Goal: Navigation & Orientation: Find specific page/section

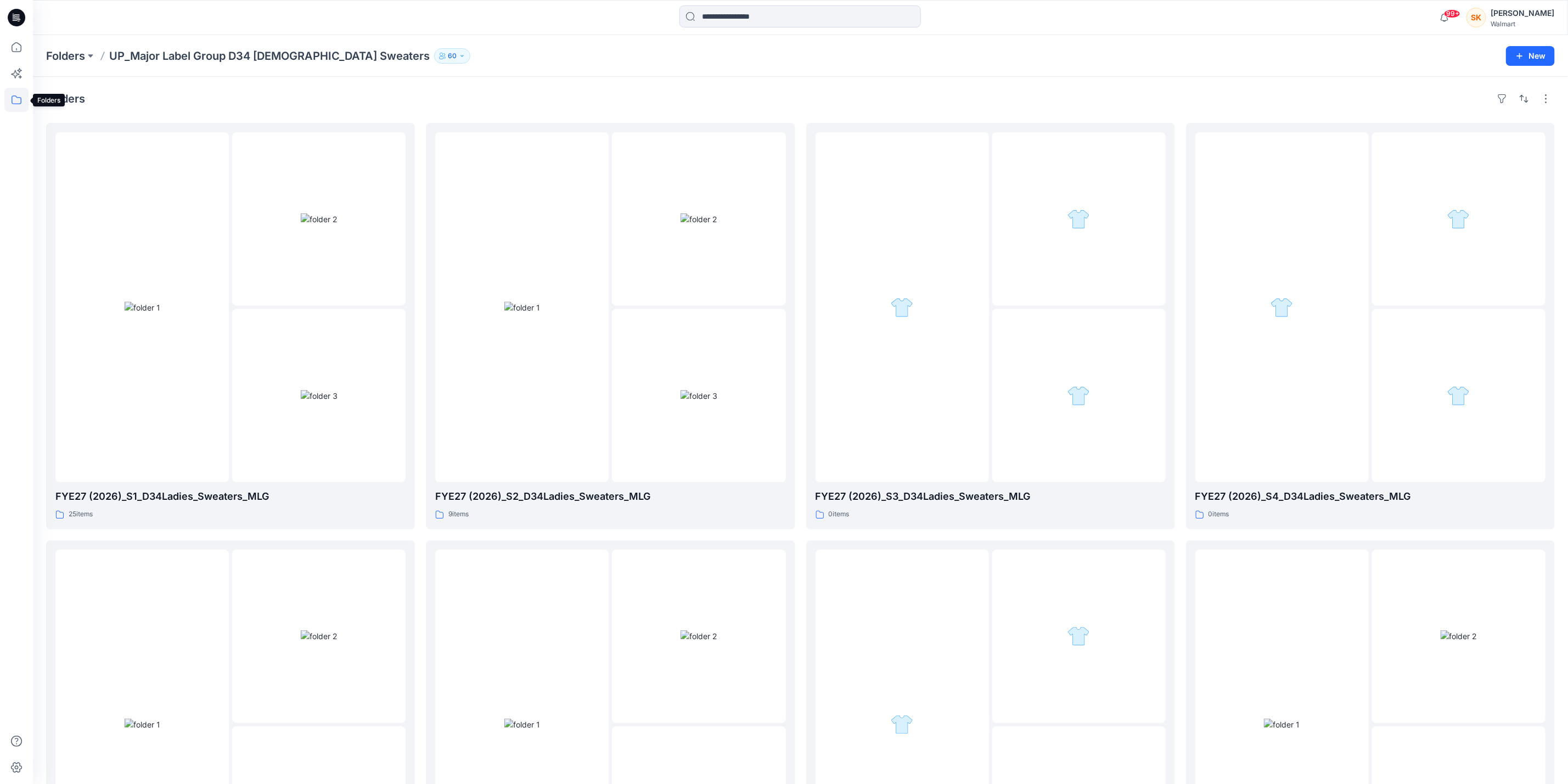
click at [10, 100] on icon at bounding box center [17, 100] width 24 height 24
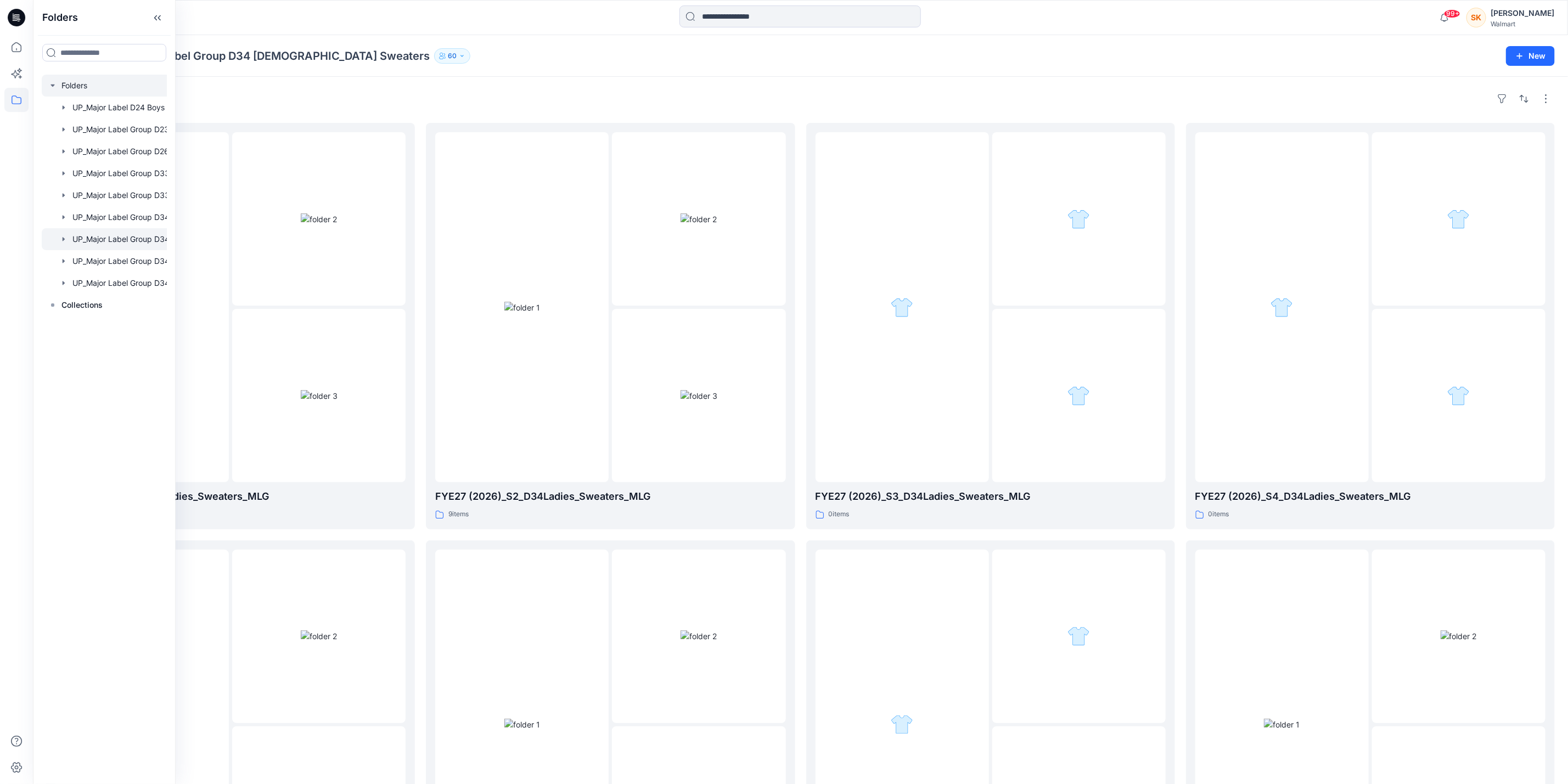
click at [48, 85] on icon "button" at bounding box center [53, 85] width 9 height 9
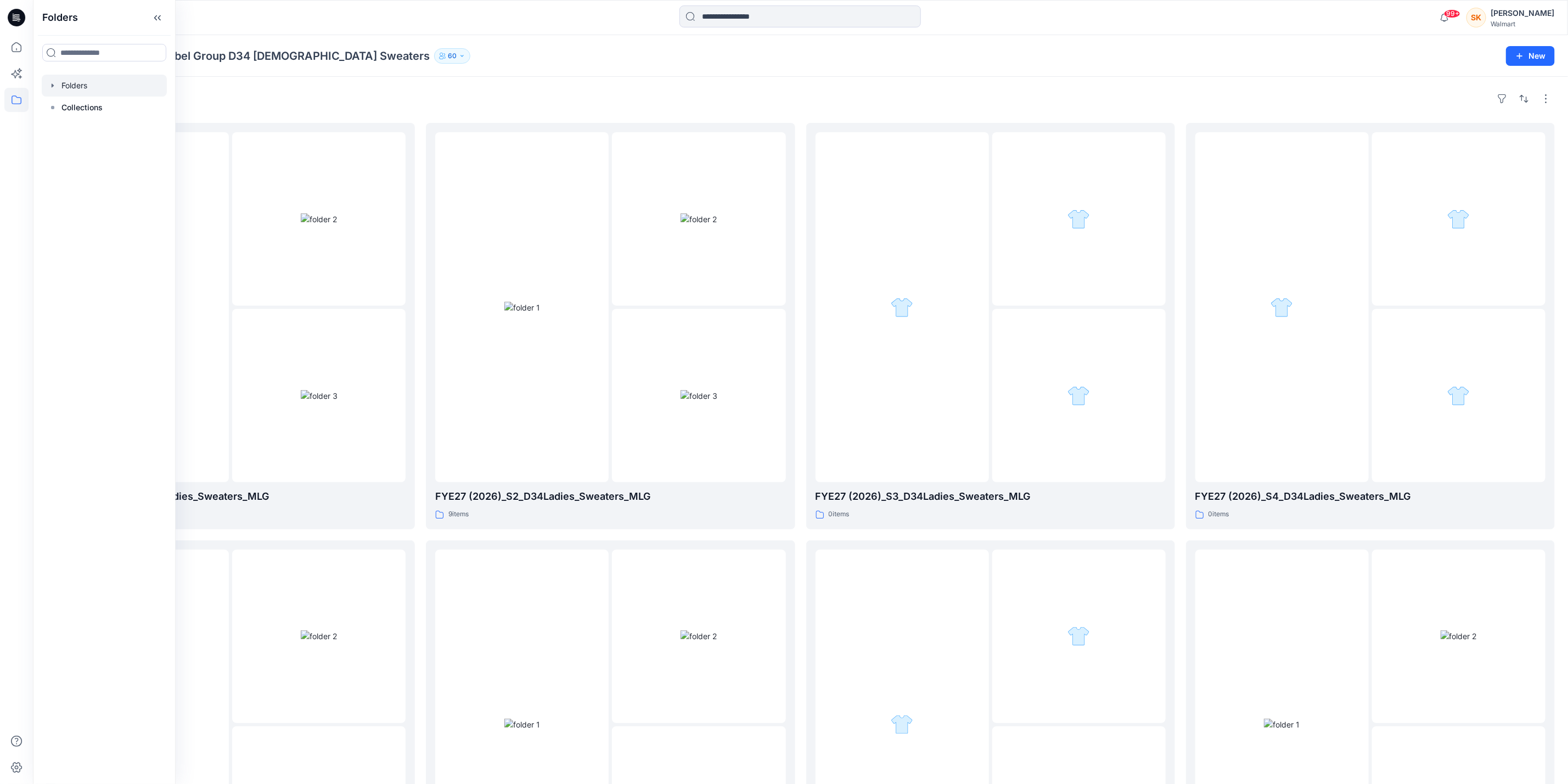
click at [45, 85] on div at bounding box center [104, 85] width 125 height 22
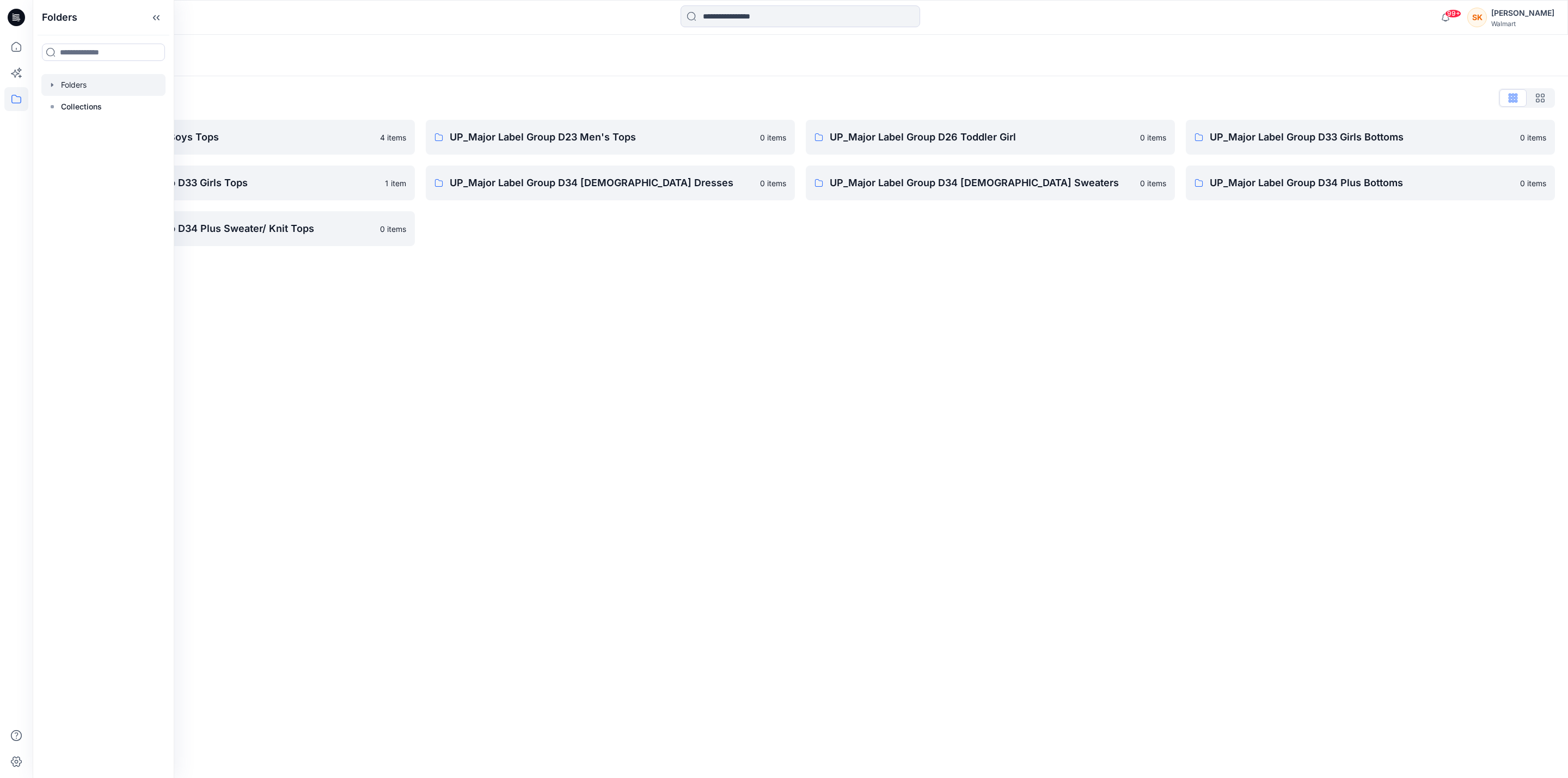
click at [606, 549] on div "Folders Folders List UP_Major Label D24 Boys Tops 4 items UP_Major Label Group …" at bounding box center [800, 407] width 1535 height 743
click at [629, 193] on link "UP_Major Label Group D34 [DEMOGRAPHIC_DATA] Dresses 0 items" at bounding box center [610, 183] width 369 height 35
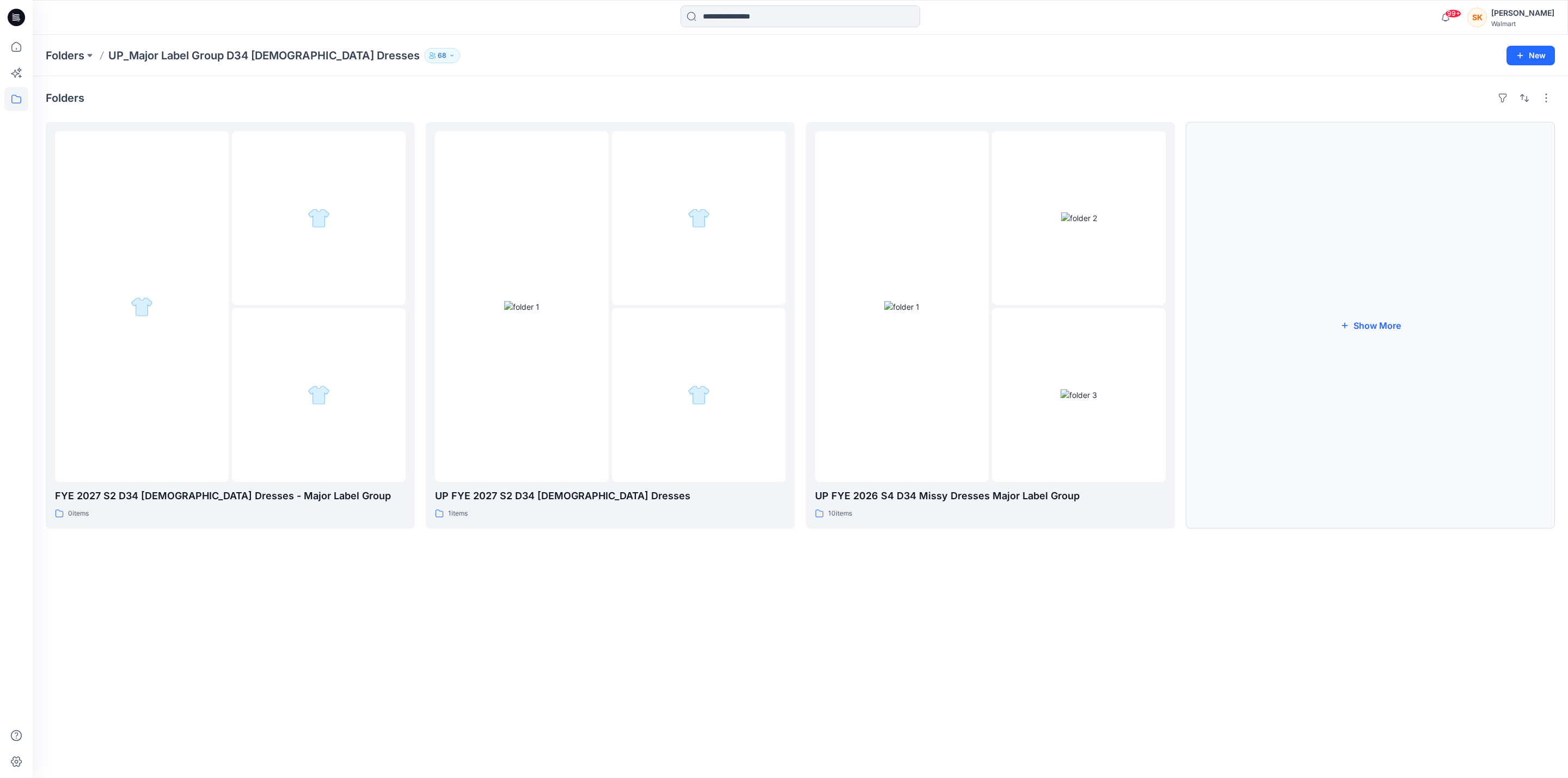
click at [1346, 325] on icon "button" at bounding box center [1345, 325] width 9 height 9
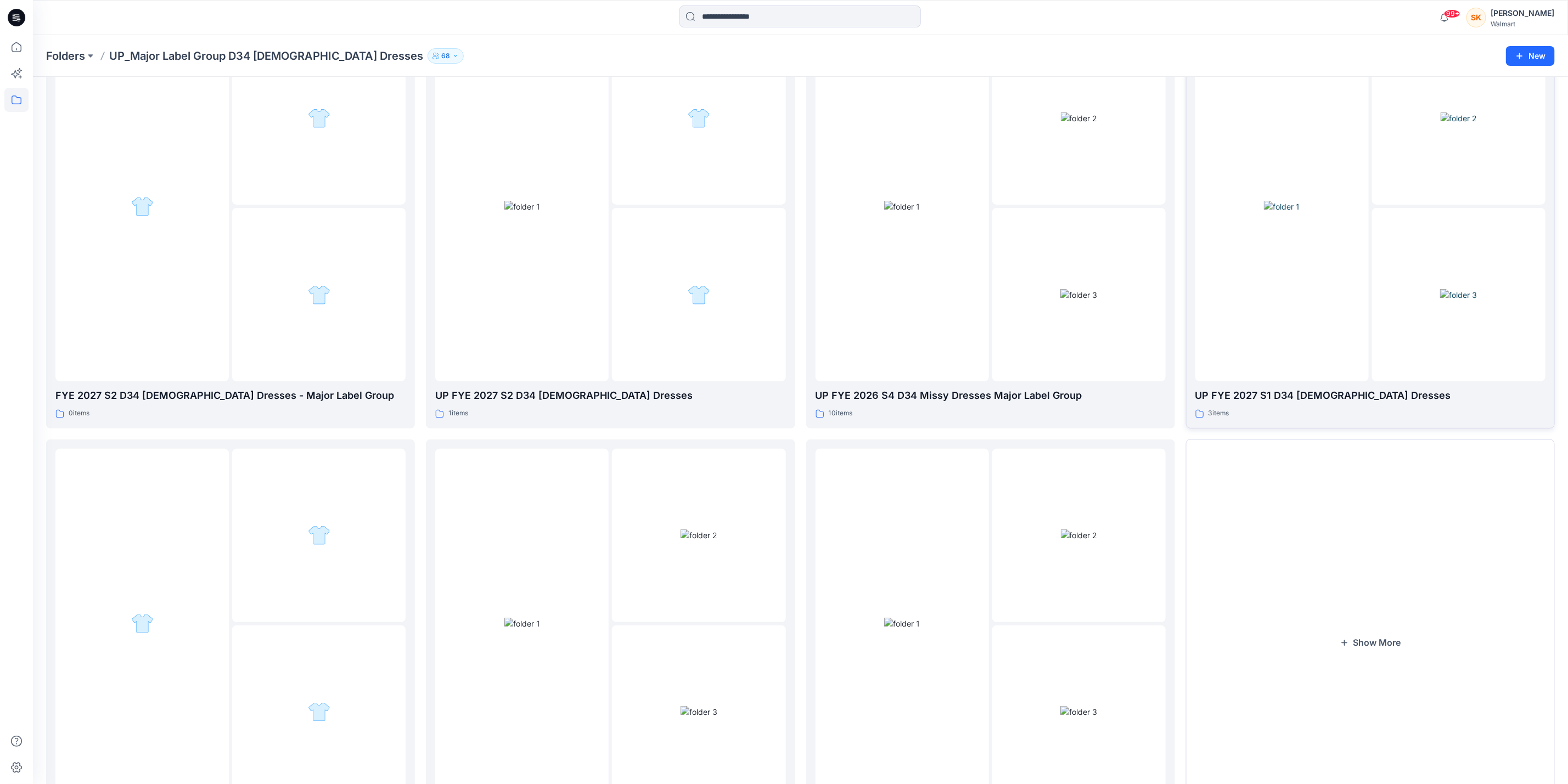
scroll to position [193, 0]
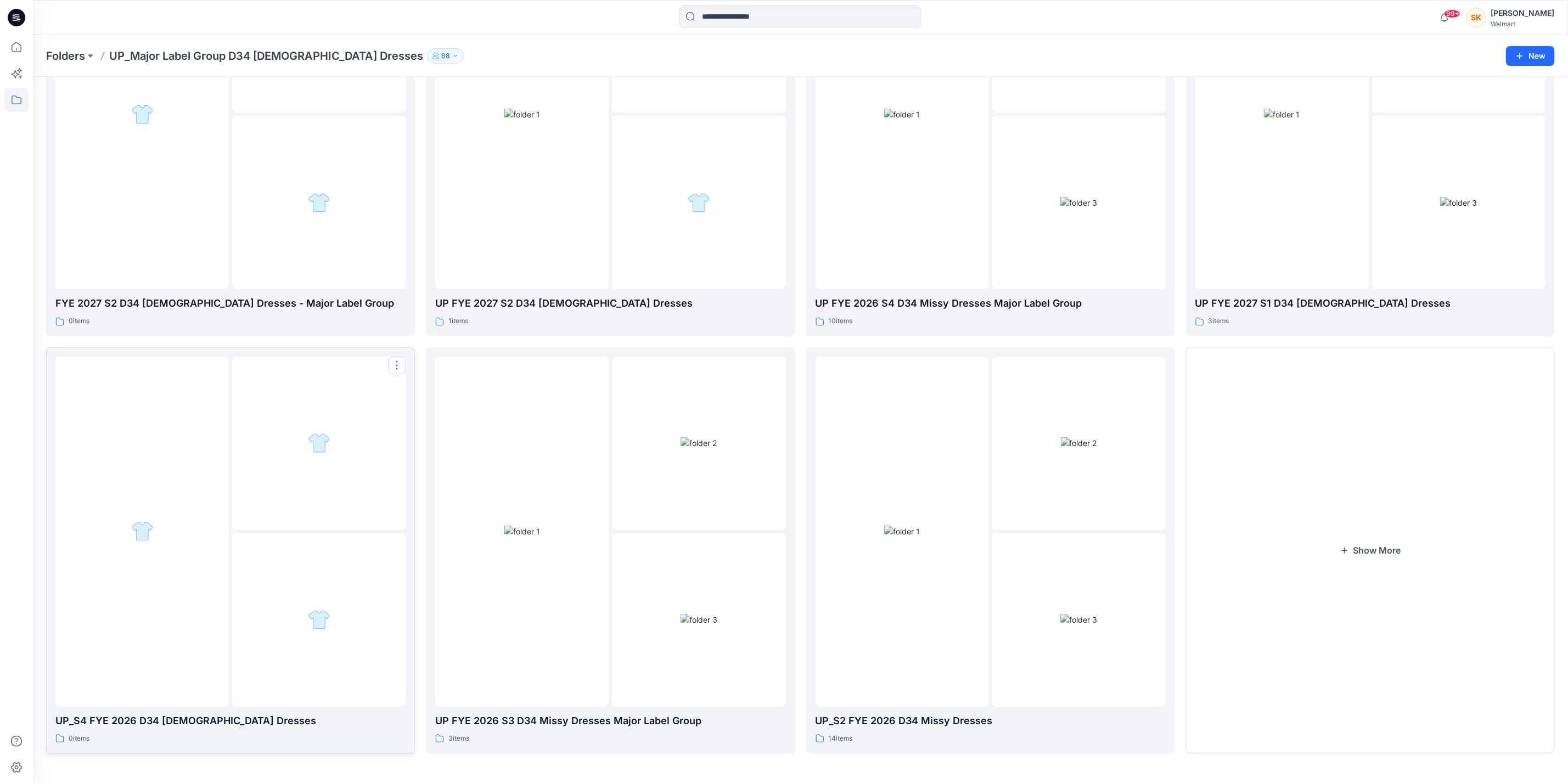
click at [173, 461] on div at bounding box center [142, 531] width 173 height 350
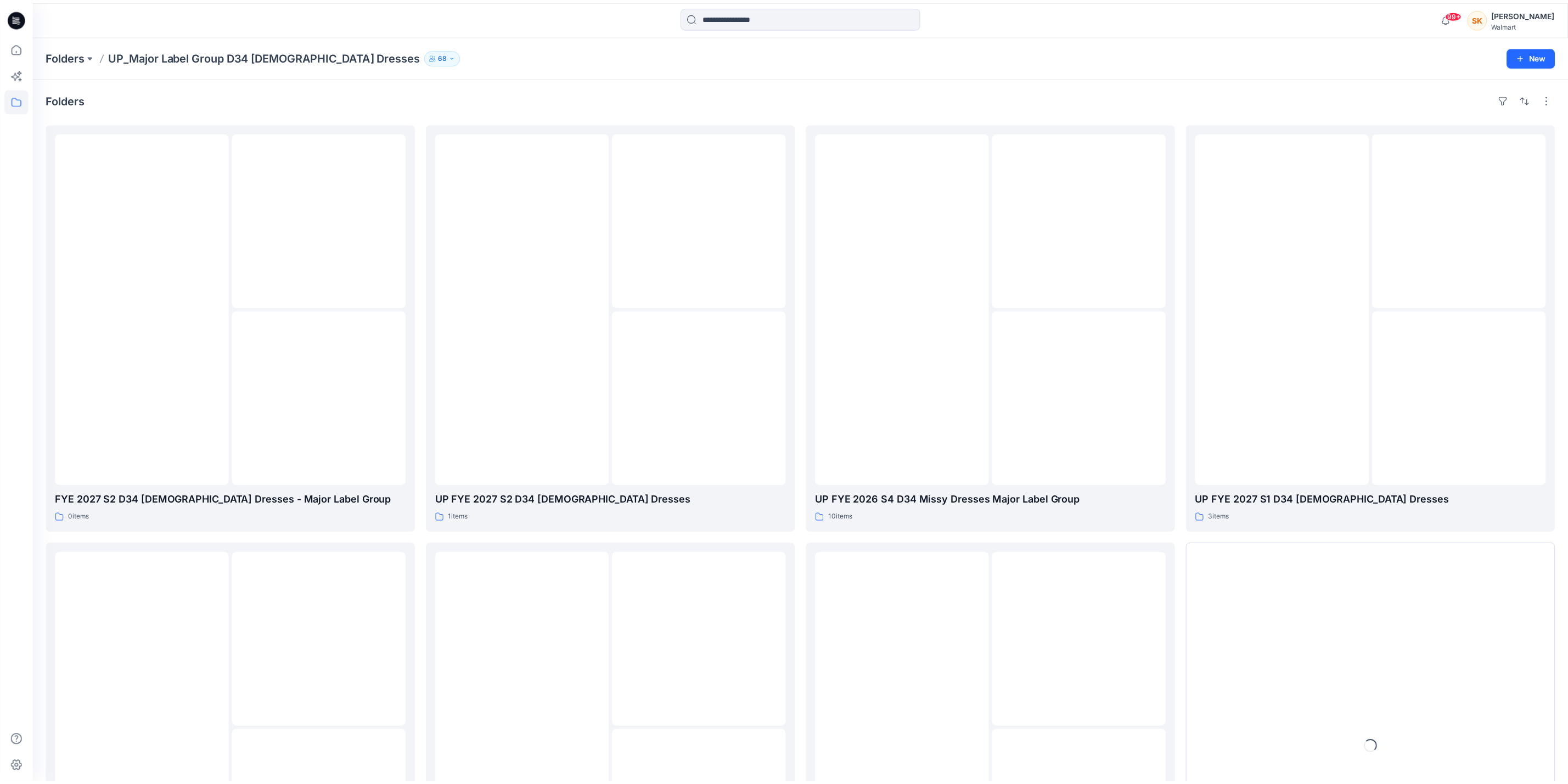
scroll to position [193, 0]
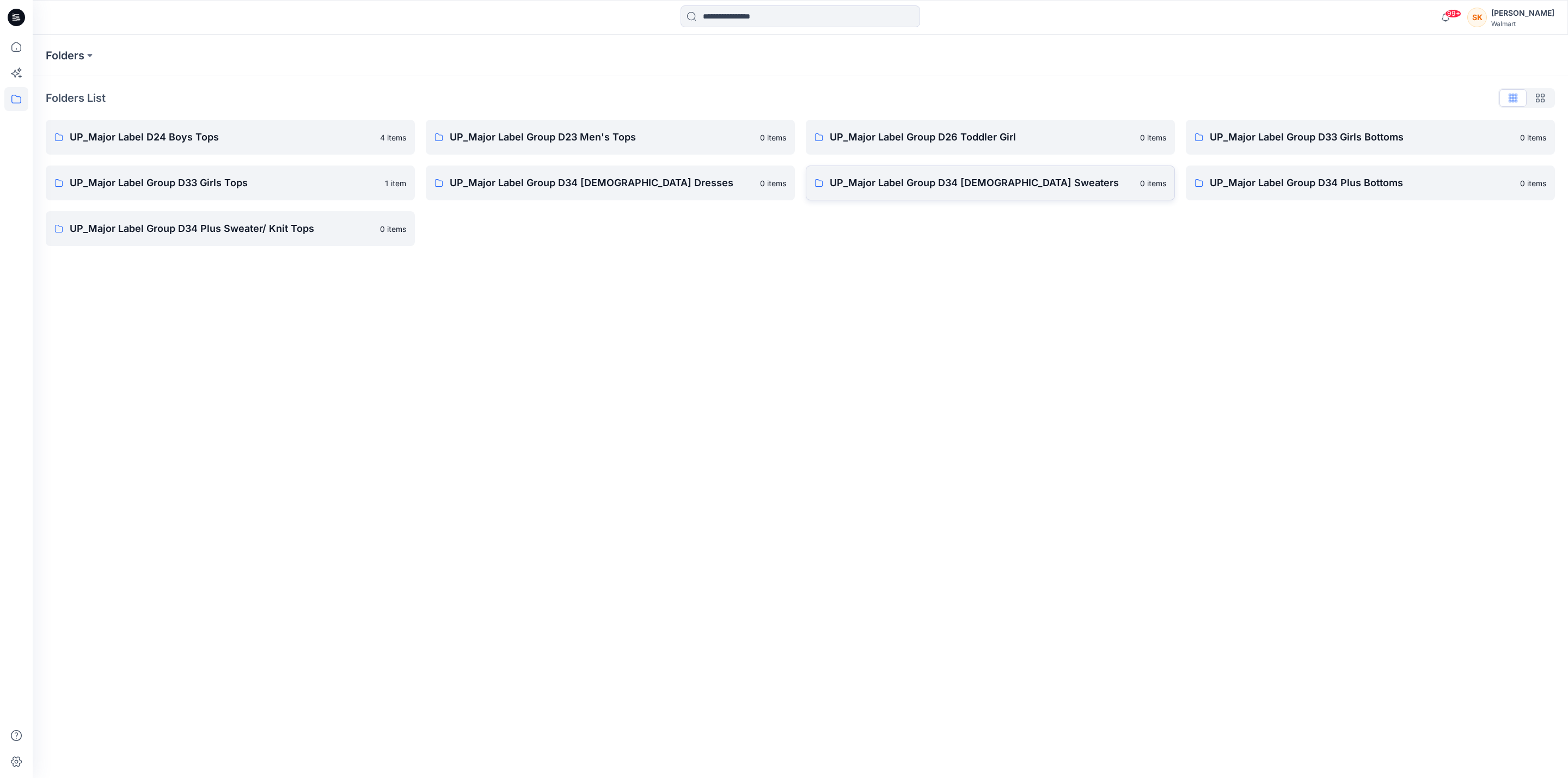
click at [1062, 185] on p "UP_Major Label Group D34 [DEMOGRAPHIC_DATA] Sweaters" at bounding box center [982, 183] width 304 height 15
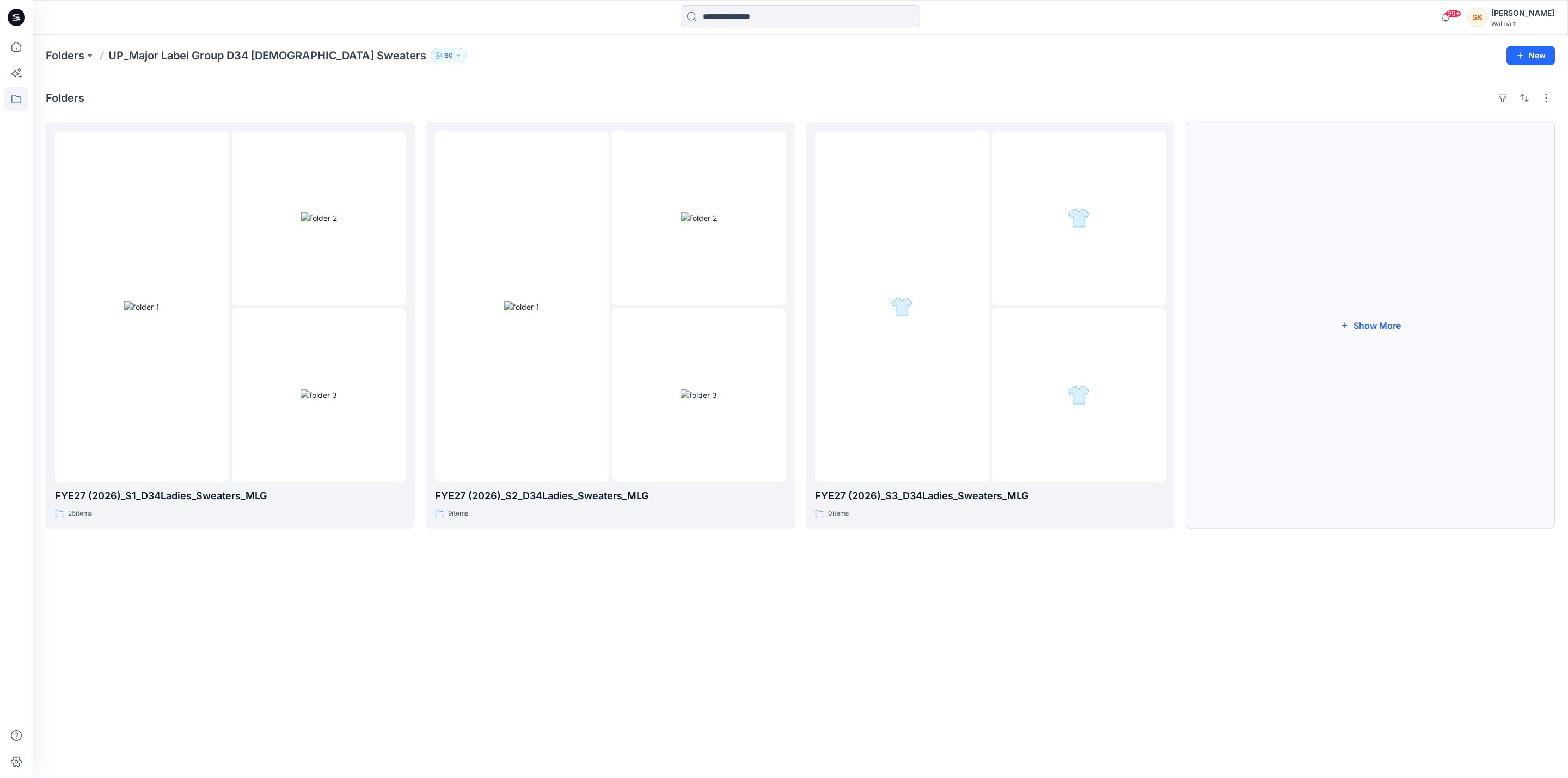
click at [1339, 327] on button "Show More" at bounding box center [1370, 325] width 369 height 407
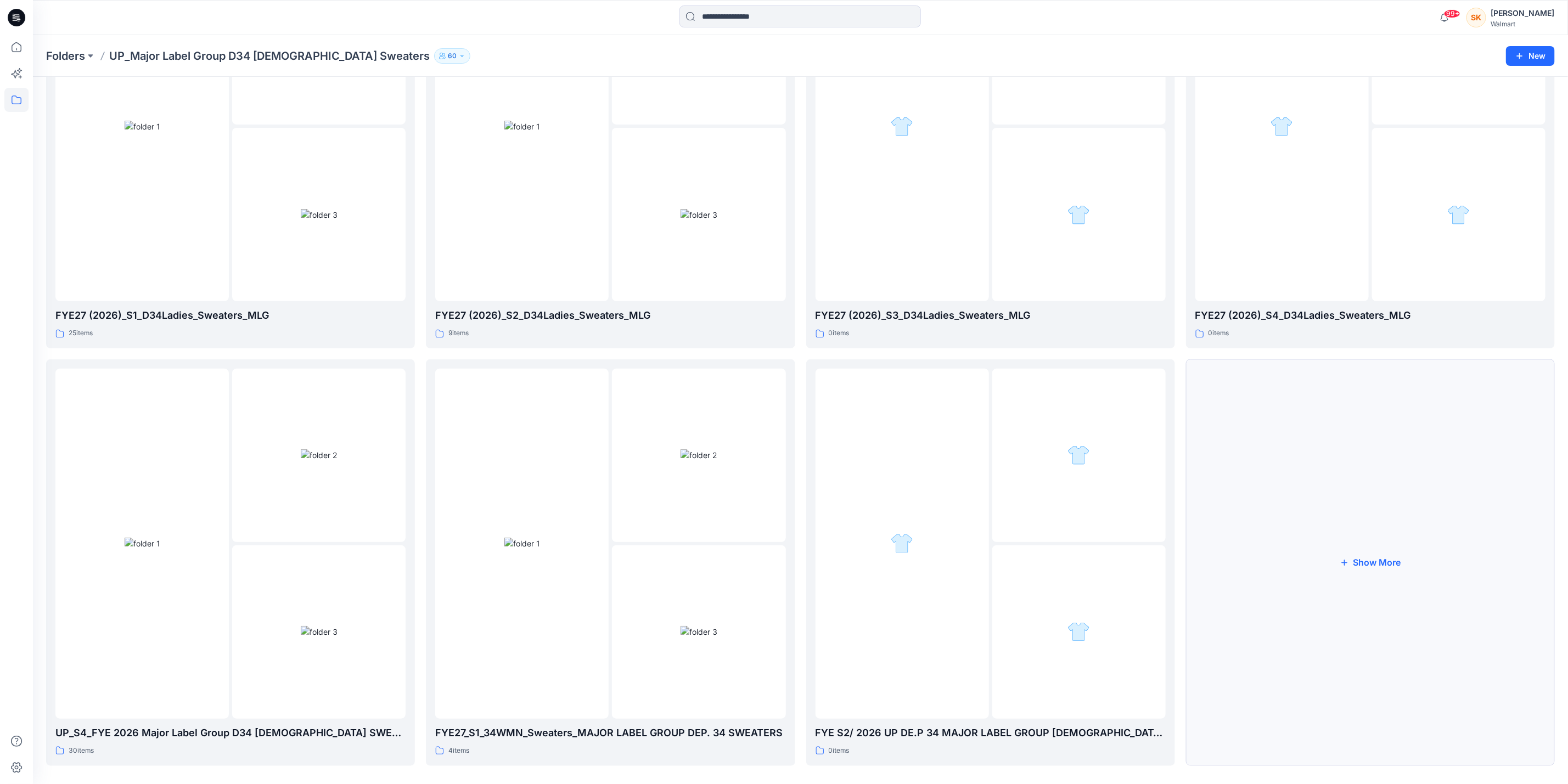
scroll to position [193, 0]
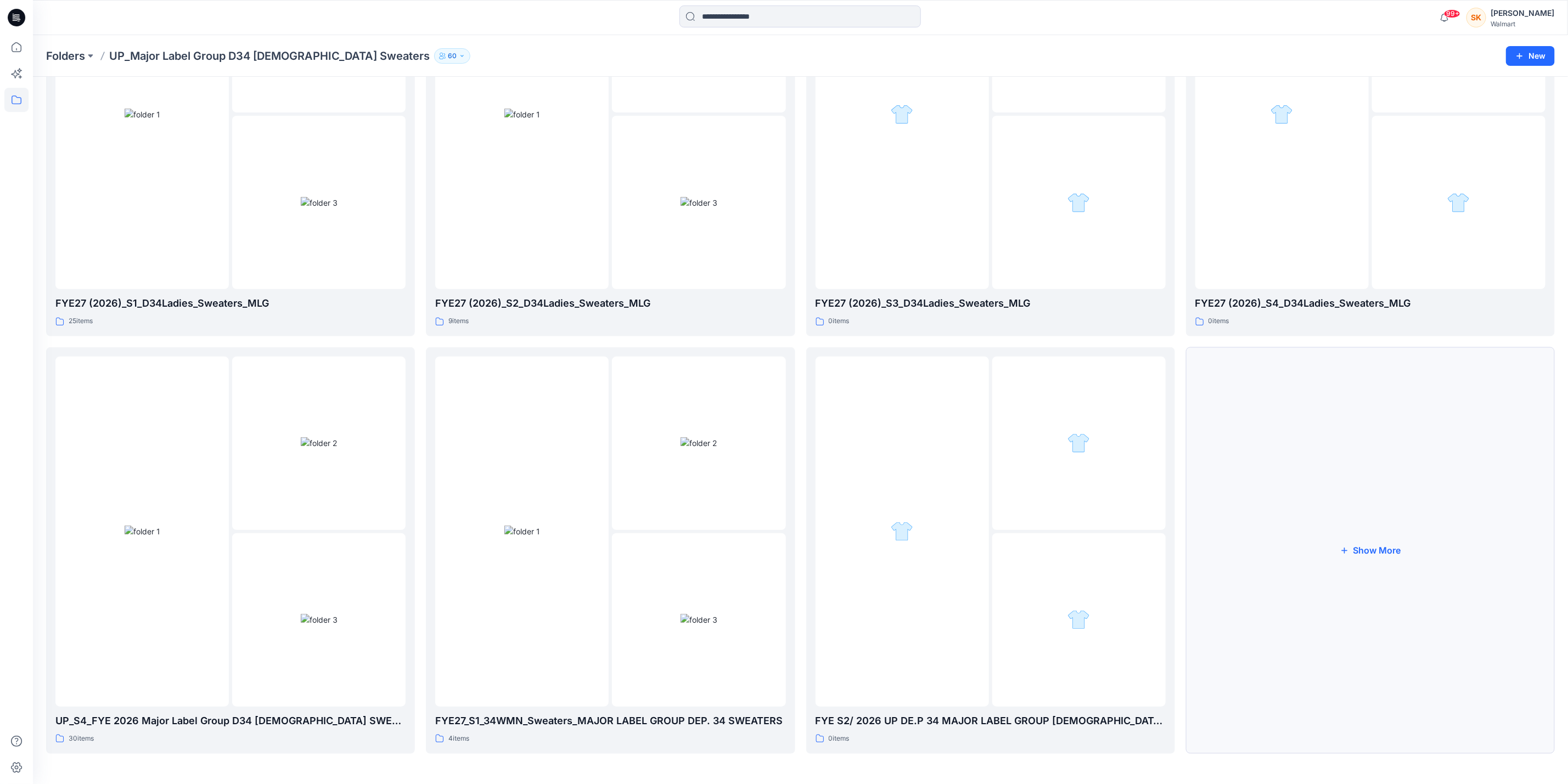
click at [1344, 546] on icon "button" at bounding box center [1344, 550] width 9 height 9
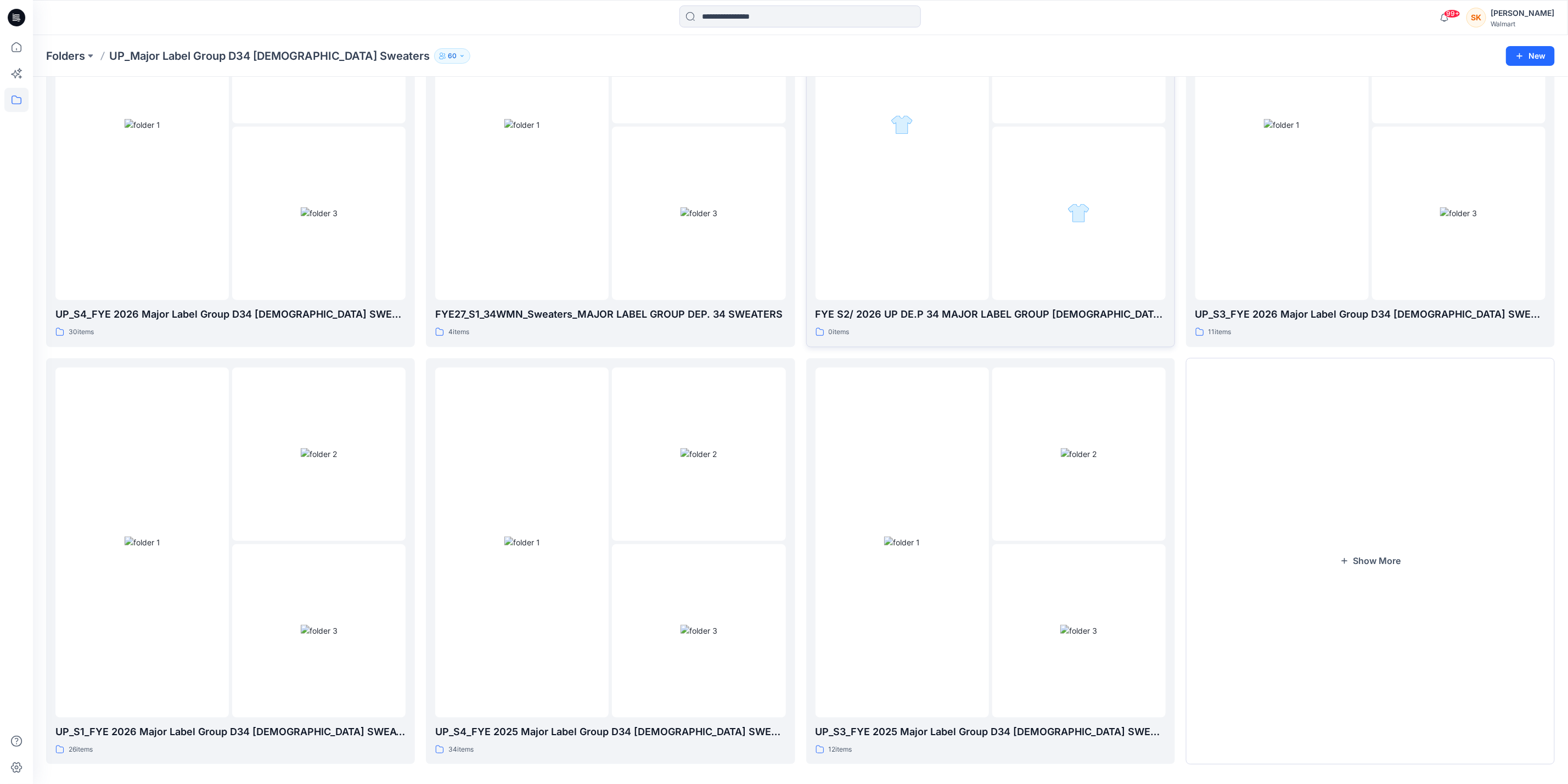
scroll to position [611, 0]
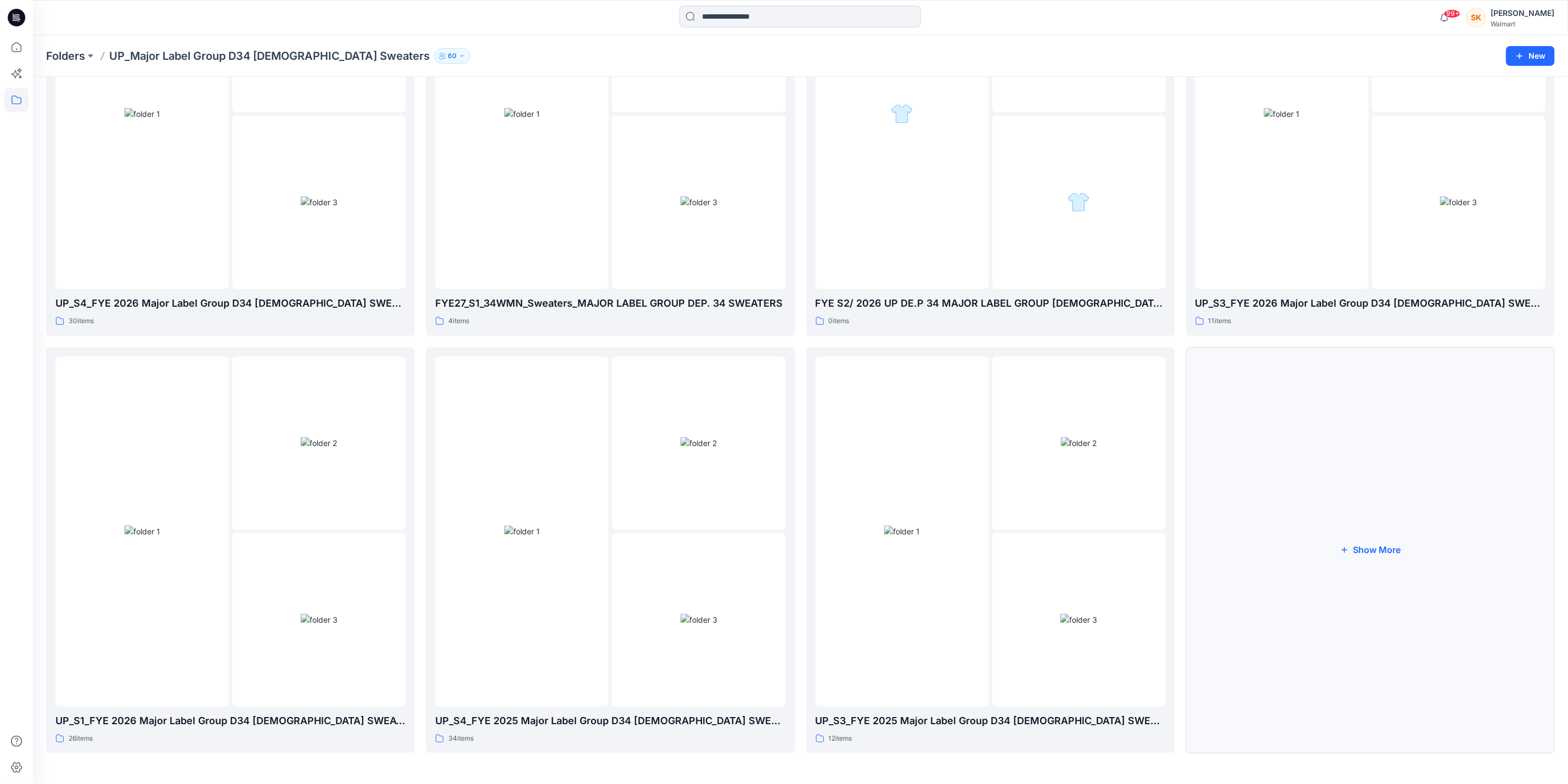
click at [1347, 546] on icon "button" at bounding box center [1344, 550] width 9 height 9
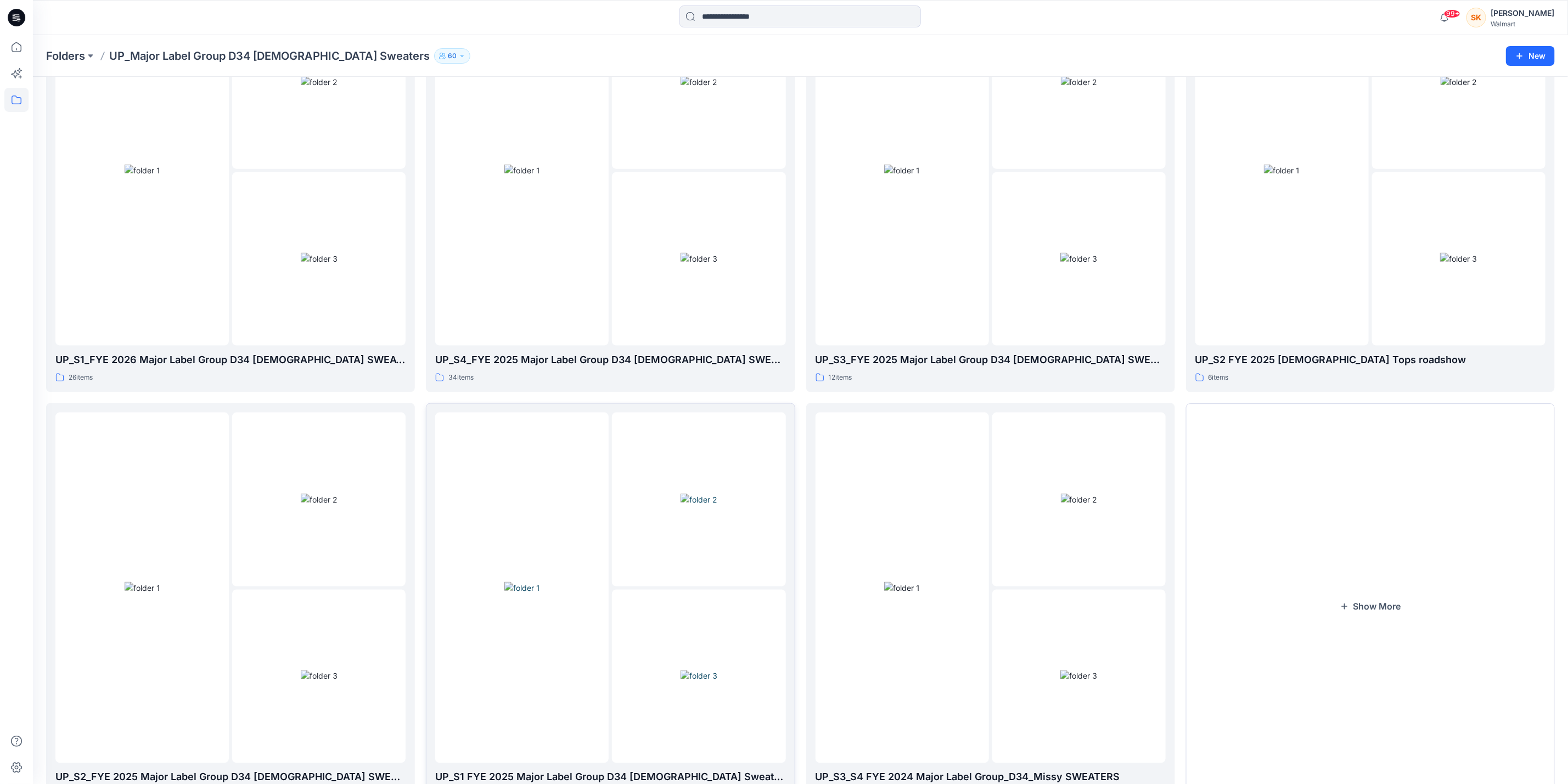
scroll to position [1029, 0]
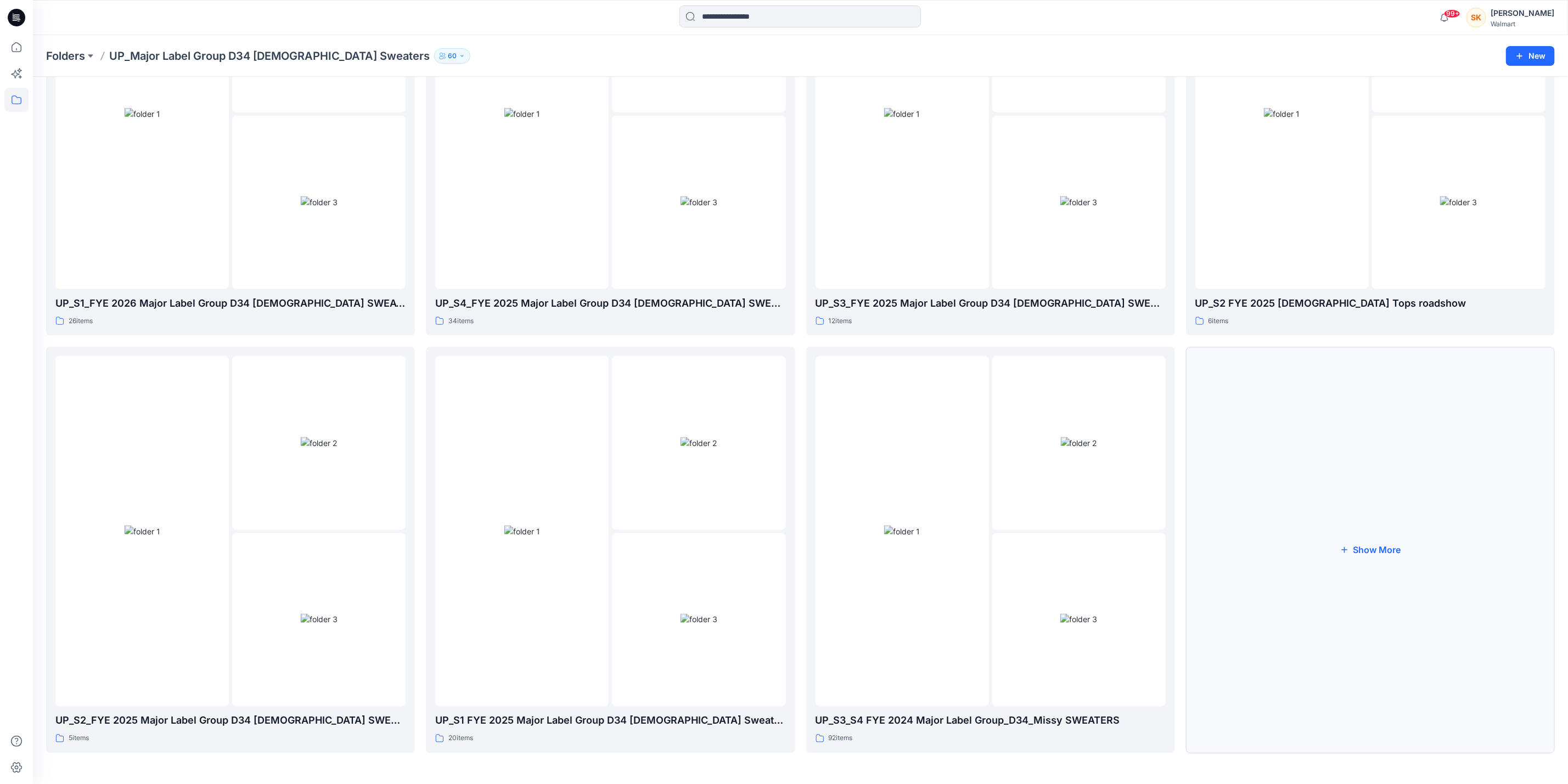
click at [1345, 550] on icon "button" at bounding box center [1344, 550] width 6 height 6
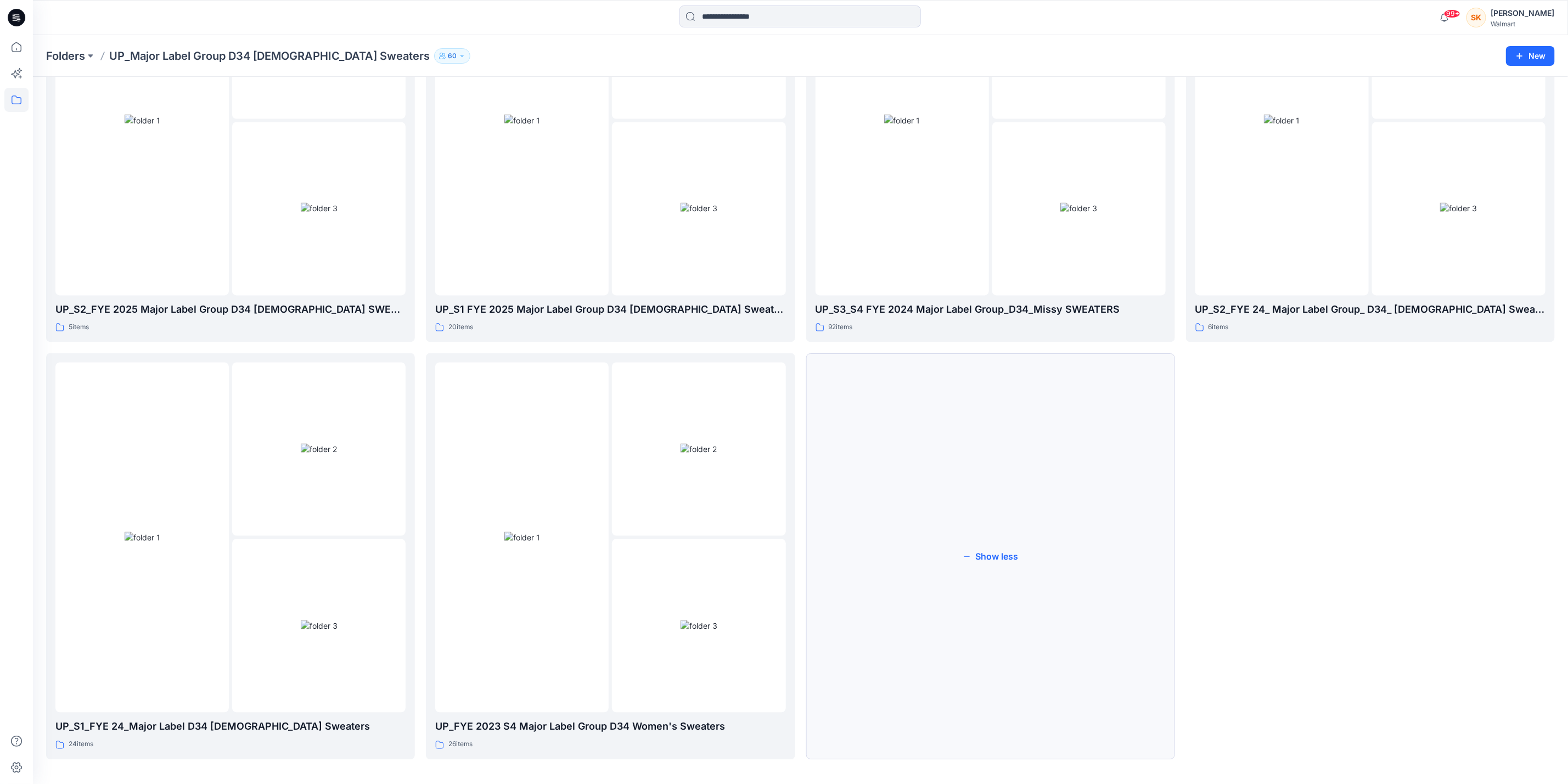
scroll to position [1445, 0]
